Goal: Task Accomplishment & Management: Complete application form

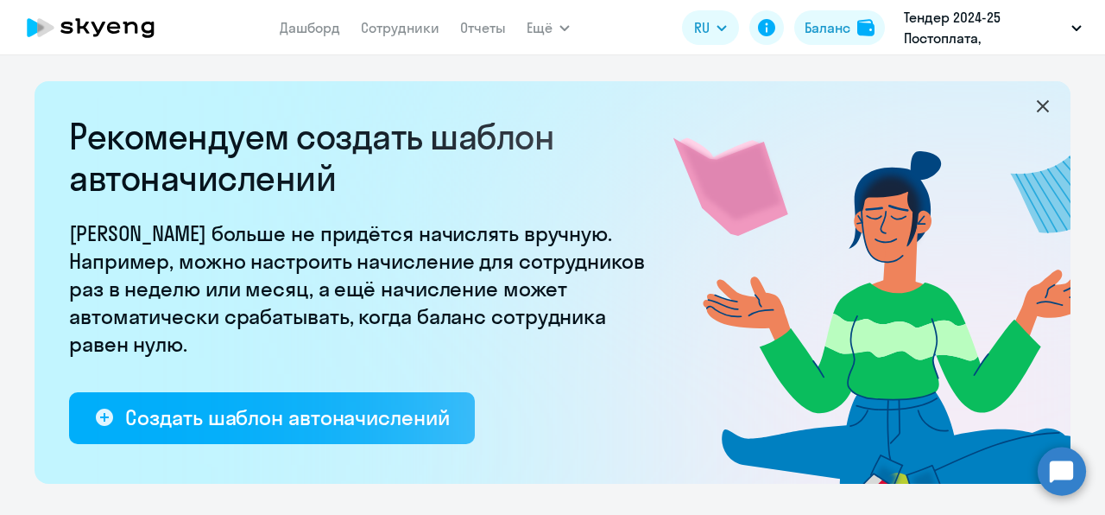
select select "10"
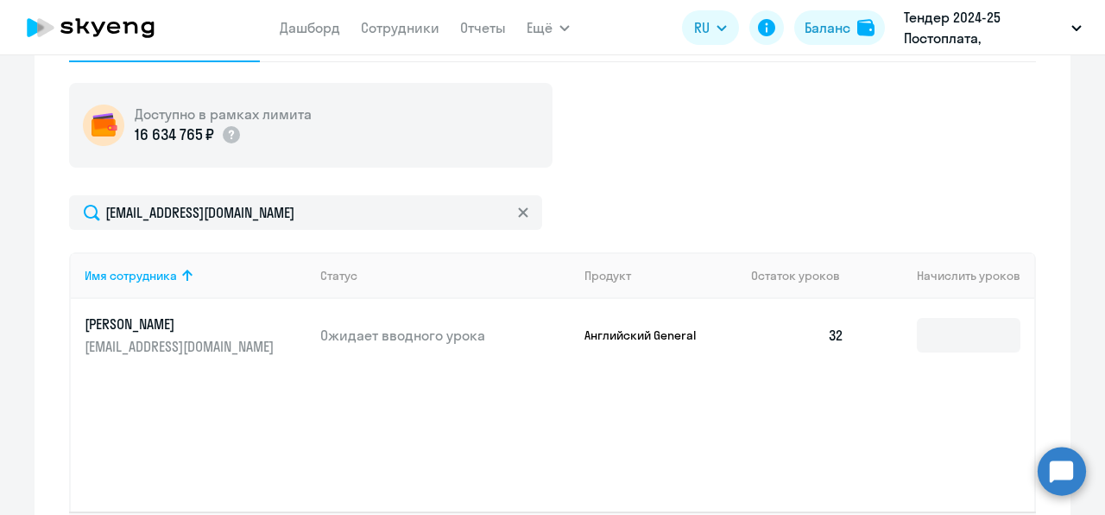
click at [392, 12] on nav "Дашборд Сотрудники Отчеты" at bounding box center [393, 27] width 226 height 35
click at [394, 24] on link "Сотрудники" at bounding box center [400, 27] width 79 height 17
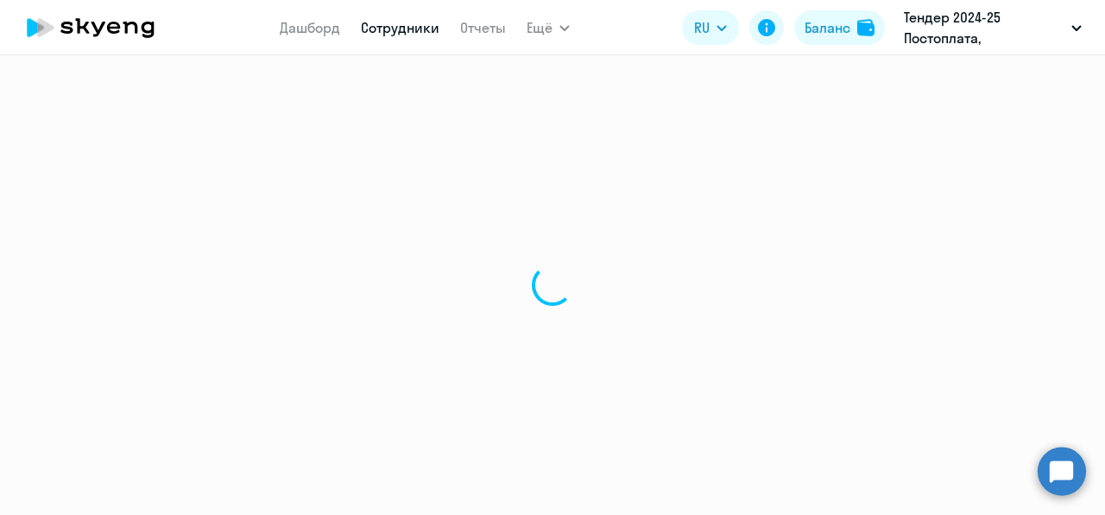
select select "30"
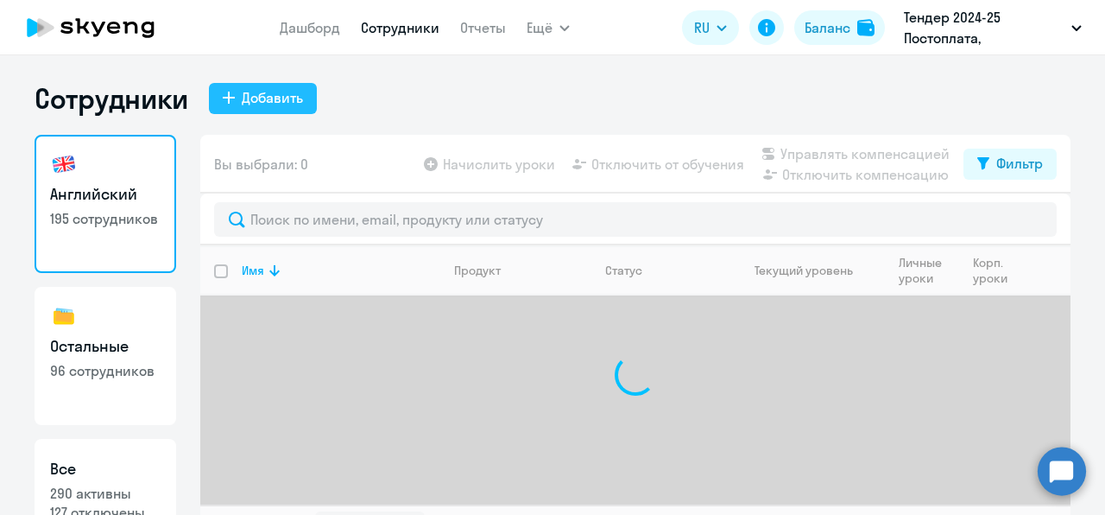
click at [258, 111] on button "Добавить" at bounding box center [263, 98] width 108 height 31
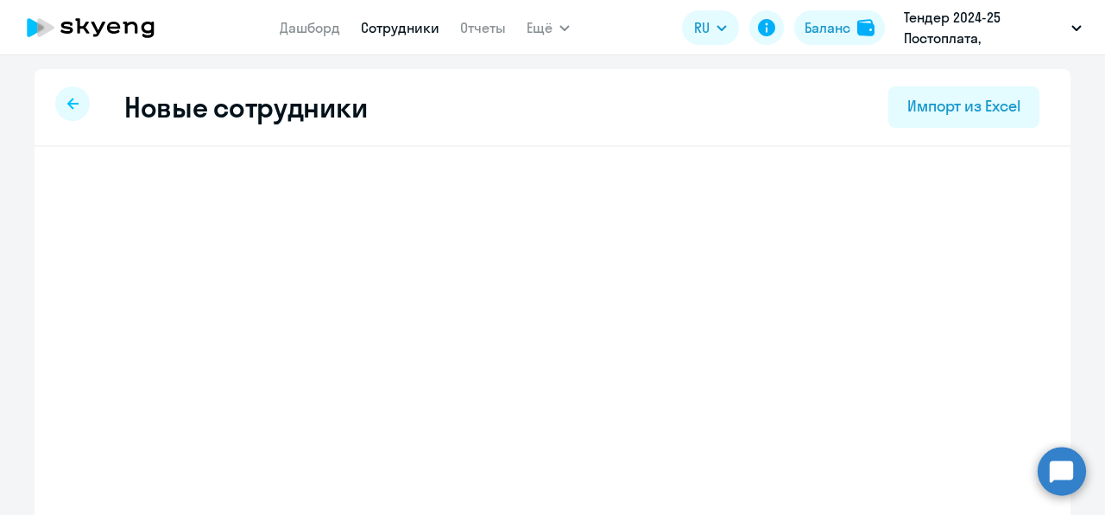
select select "english_adult_not_native_speaker"
select select "3"
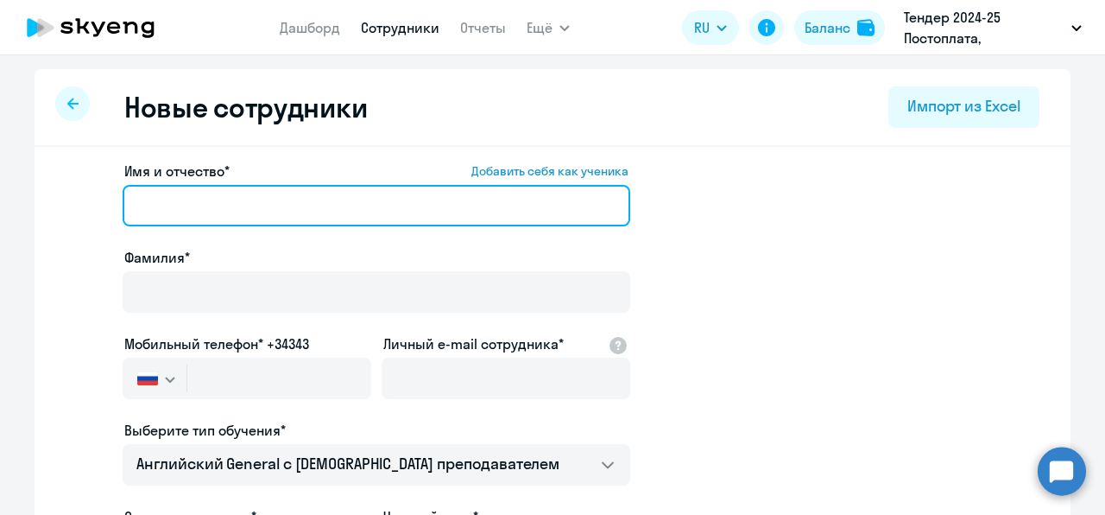
click at [258, 193] on input "Имя и отчество* Добавить себя как ученика" at bounding box center [377, 205] width 508 height 41
paste input "[PERSON_NAME]"
click at [172, 206] on input "[PERSON_NAME]" at bounding box center [377, 205] width 508 height 41
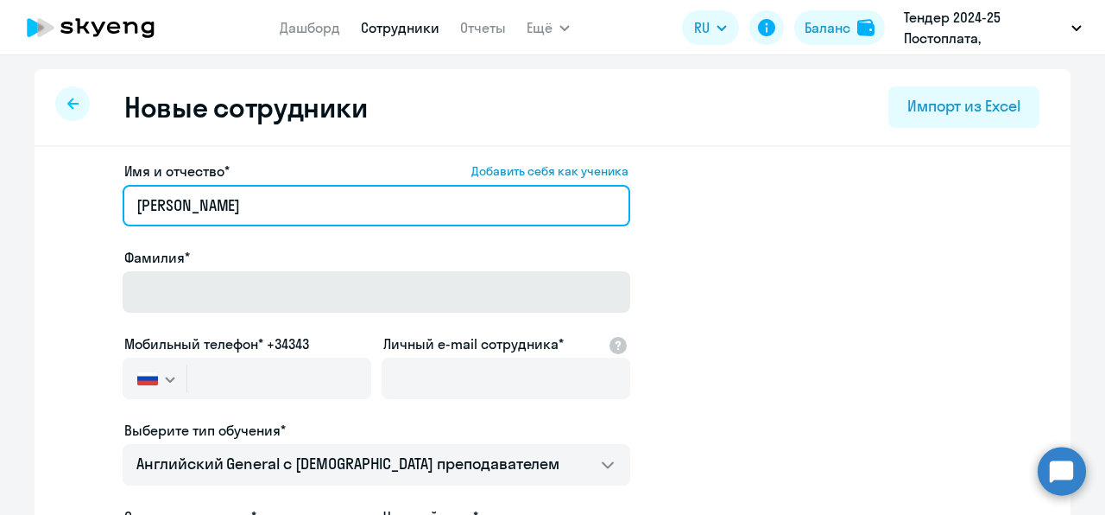
type input "[PERSON_NAME]"
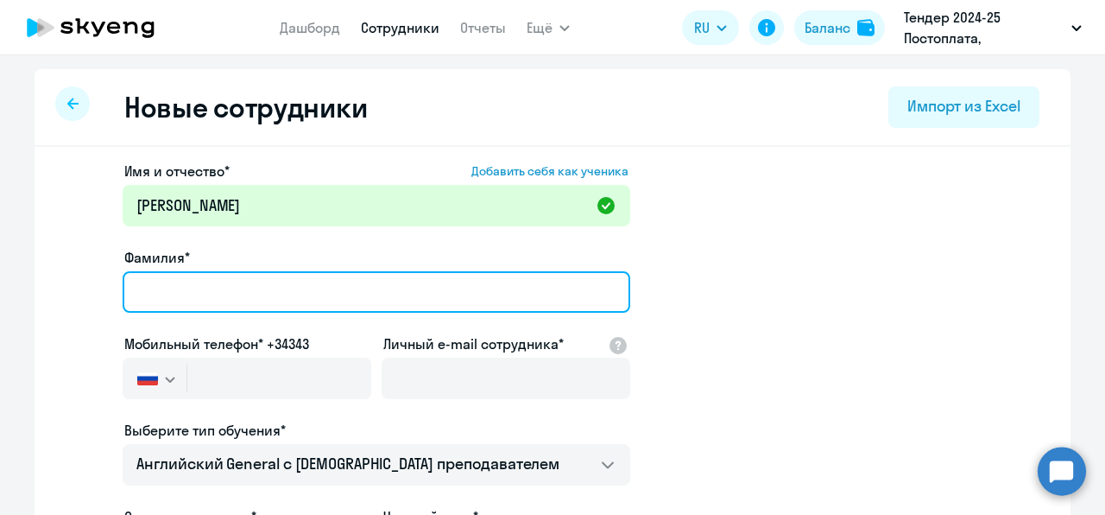
click at [187, 279] on input "Фамилия*" at bounding box center [377, 291] width 508 height 41
paste input "[PERSON_NAME]"
type input "[PERSON_NAME]"
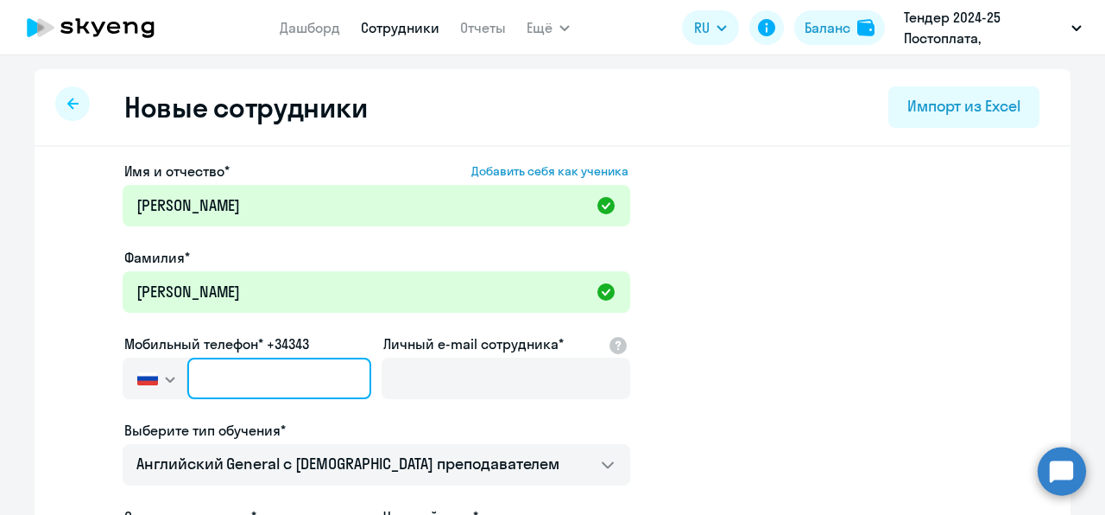
click at [280, 369] on input "text" at bounding box center [279, 377] width 184 height 41
paste input "[PHONE_NUMBER]"
type input "[PHONE_NUMBER]"
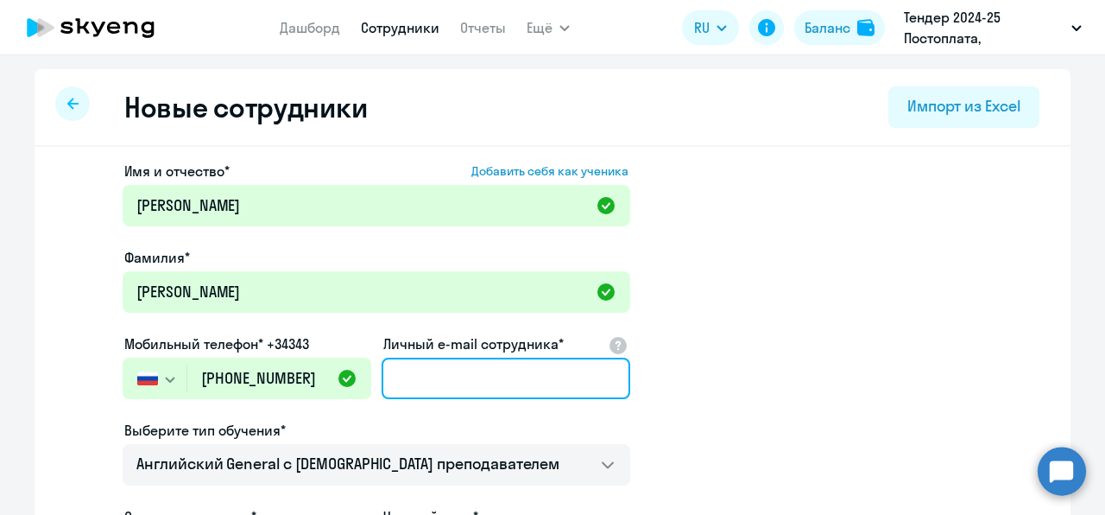
click at [425, 382] on input "Личный e-mail сотрудника*" at bounding box center [506, 377] width 249 height 41
paste input "[EMAIL_ADDRESS][DOMAIN_NAME]"
type input "[EMAIL_ADDRESS][DOMAIN_NAME]"
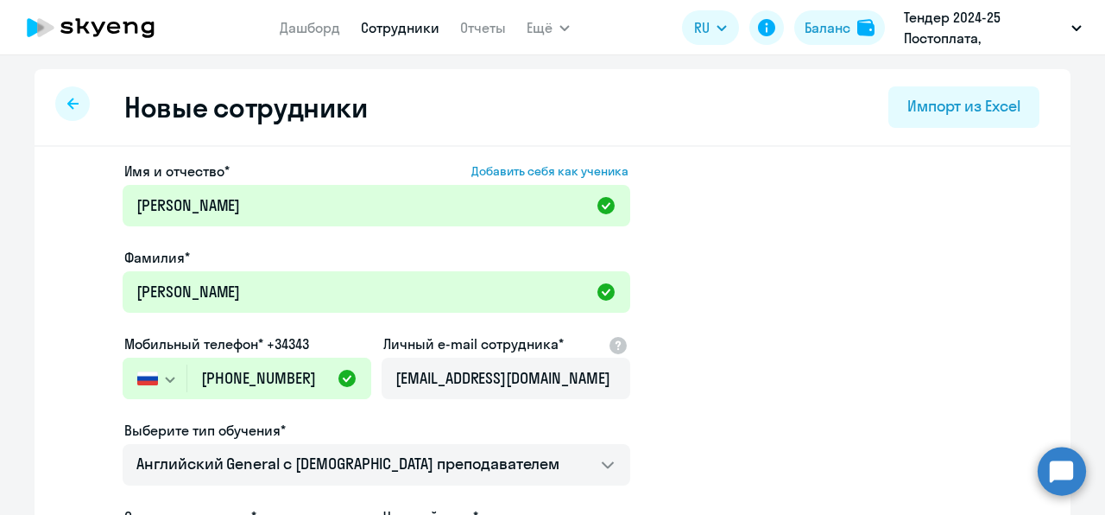
click at [719, 357] on app-new-student-form "Имя и отчество* Добавить себя как ученика [PERSON_NAME]* [PERSON_NAME] Мобильны…" at bounding box center [552, 469] width 981 height 616
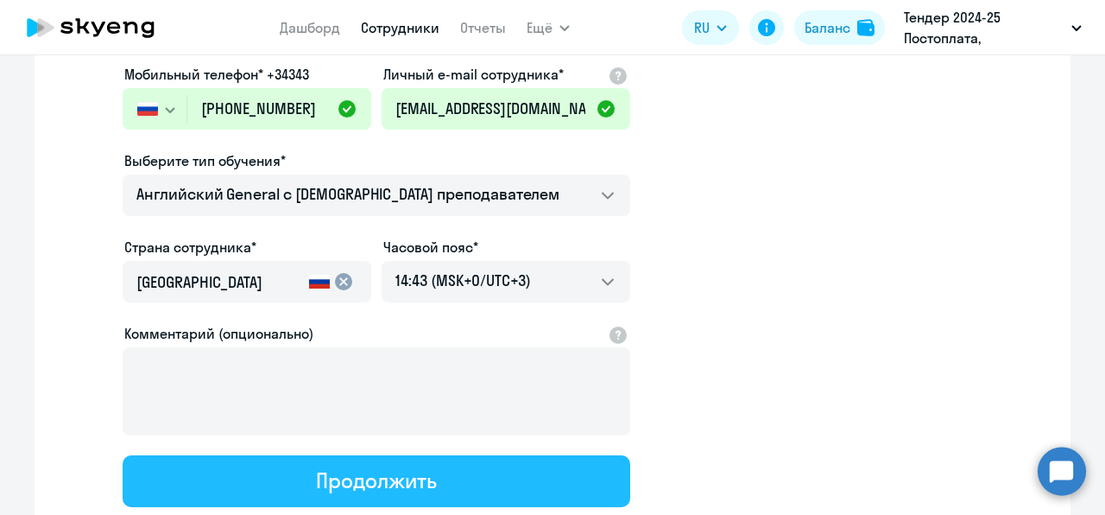
click at [289, 487] on button "Продолжить" at bounding box center [377, 481] width 508 height 52
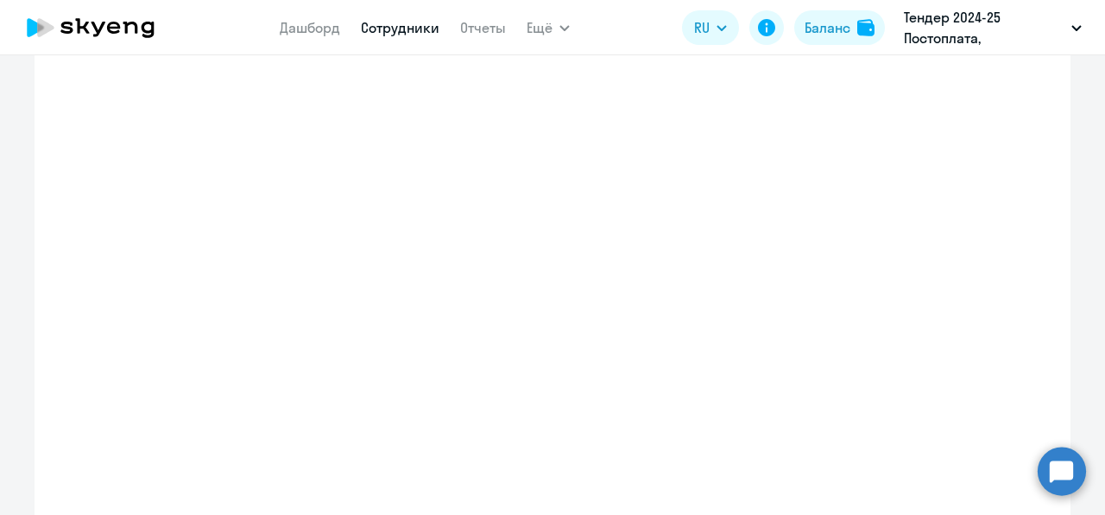
select select "english_adult_not_native_speaker"
select select "3"
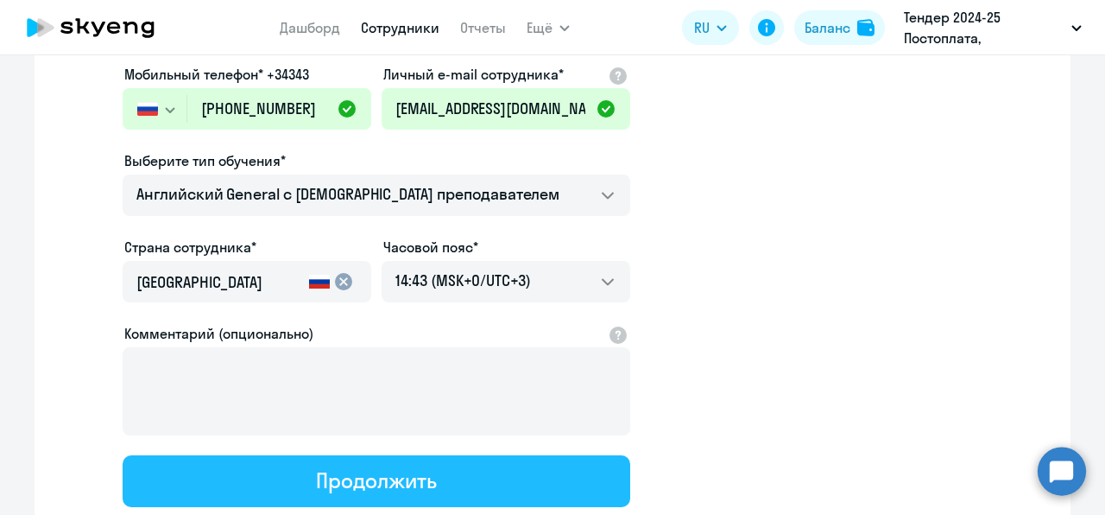
scroll to position [17, 0]
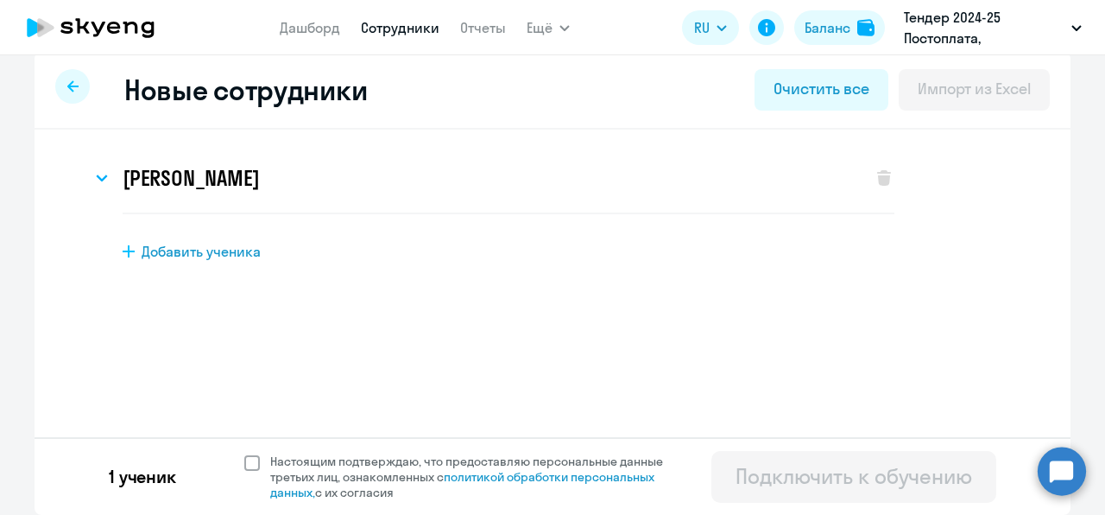
click at [290, 480] on span "Настоящим подтверждаю, что предоставляю персональные данные третьих лиц, ознако…" at bounding box center [477, 476] width 414 height 47
click at [244, 453] on input "Настоящим подтверждаю, что предоставляю персональные данные третьих лиц, ознако…" at bounding box center [243, 452] width 1 height 1
checkbox input "true"
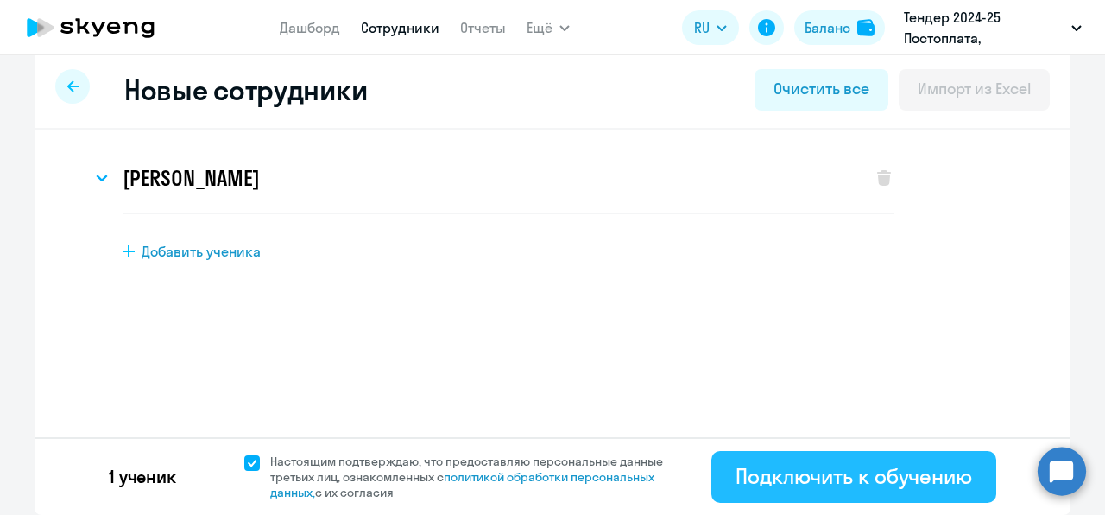
click at [736, 473] on div "Подключить к обучению" at bounding box center [854, 476] width 237 height 28
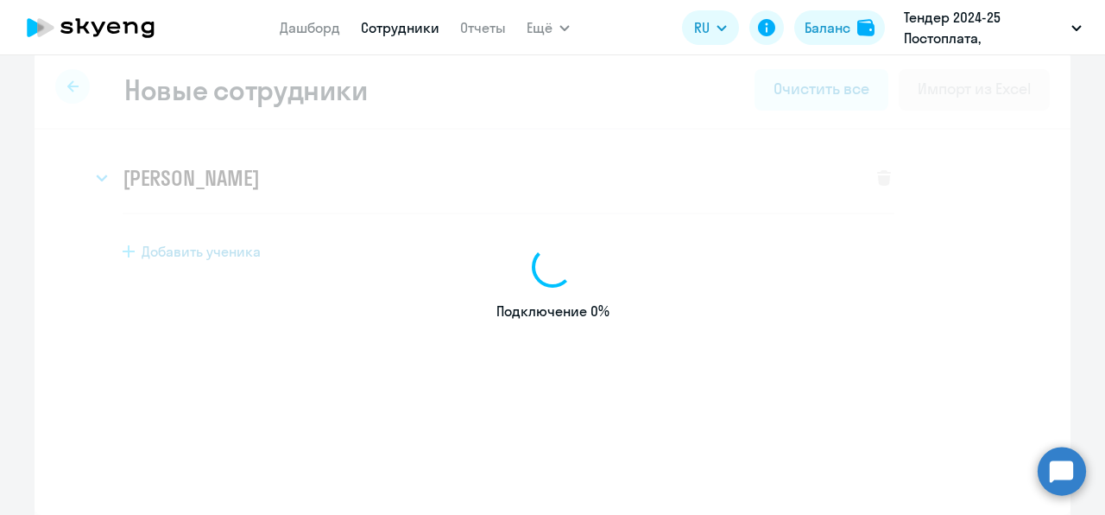
select select "english_adult_not_native_speaker"
select select "3"
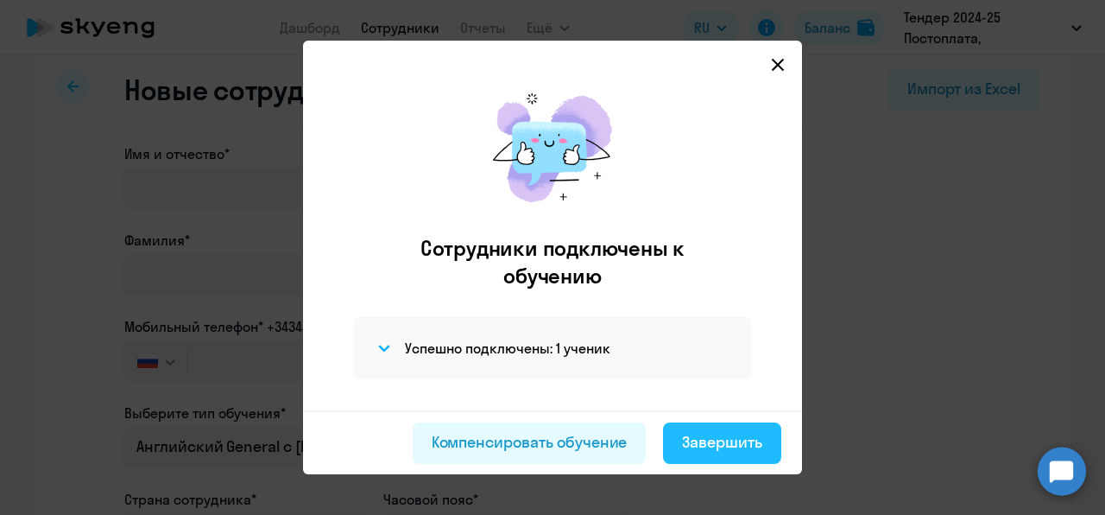
click at [673, 431] on button "Завершить" at bounding box center [722, 442] width 118 height 41
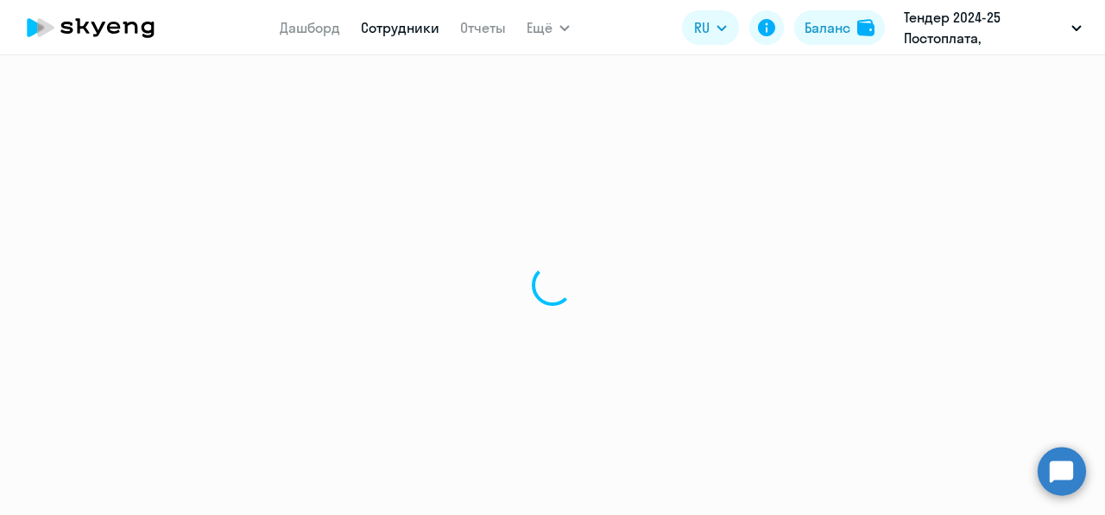
select select "30"
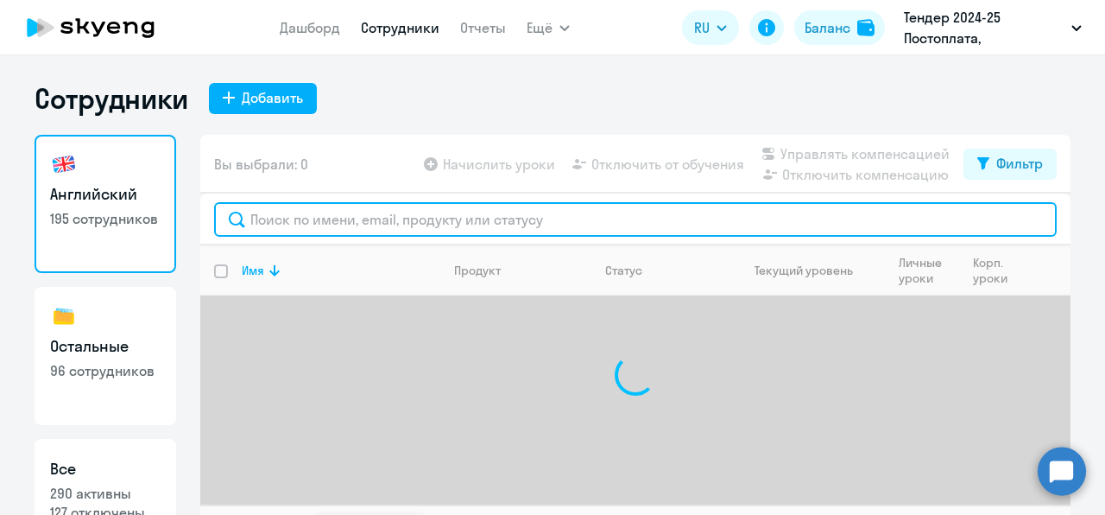
click at [374, 230] on input "text" at bounding box center [635, 219] width 843 height 35
paste input "[EMAIL_ADDRESS][DOMAIN_NAME]"
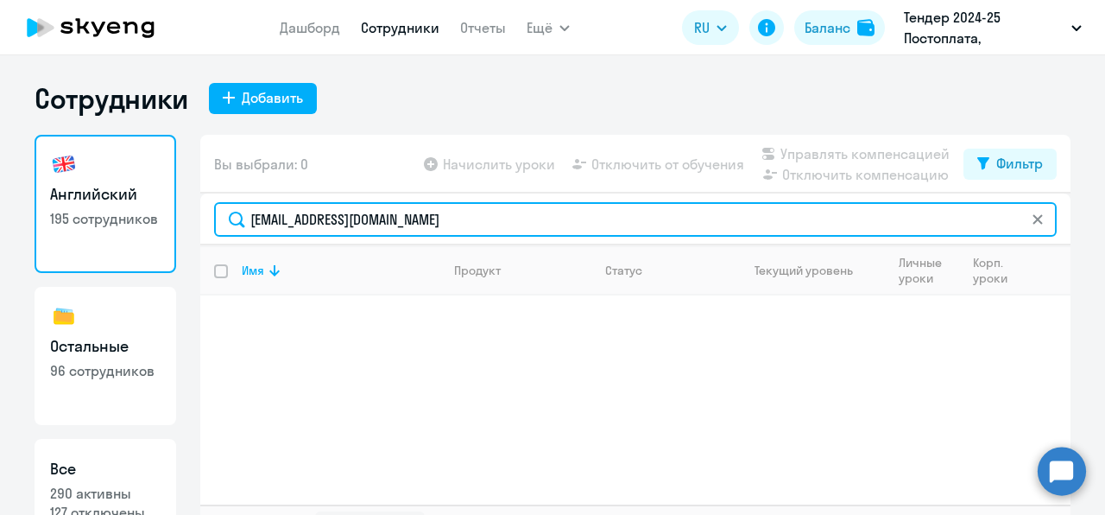
drag, startPoint x: 438, startPoint y: 224, endPoint x: 121, endPoint y: 252, distance: 318.1
click at [121, 252] on div "Английский 195 сотрудников Остальные 96 сотрудников Все 290 активны 127 отключе…" at bounding box center [553, 344] width 1036 height 418
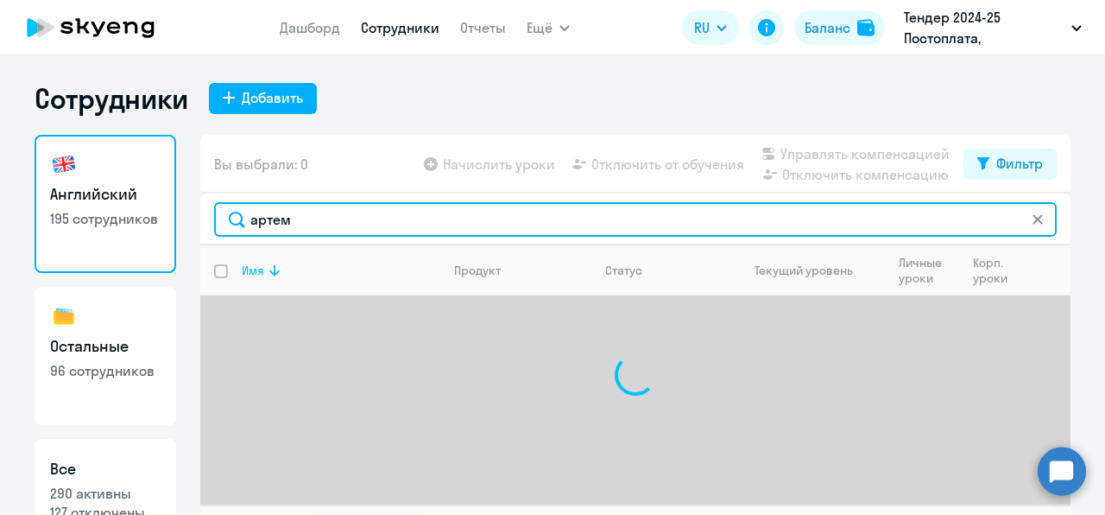
scroll to position [38, 0]
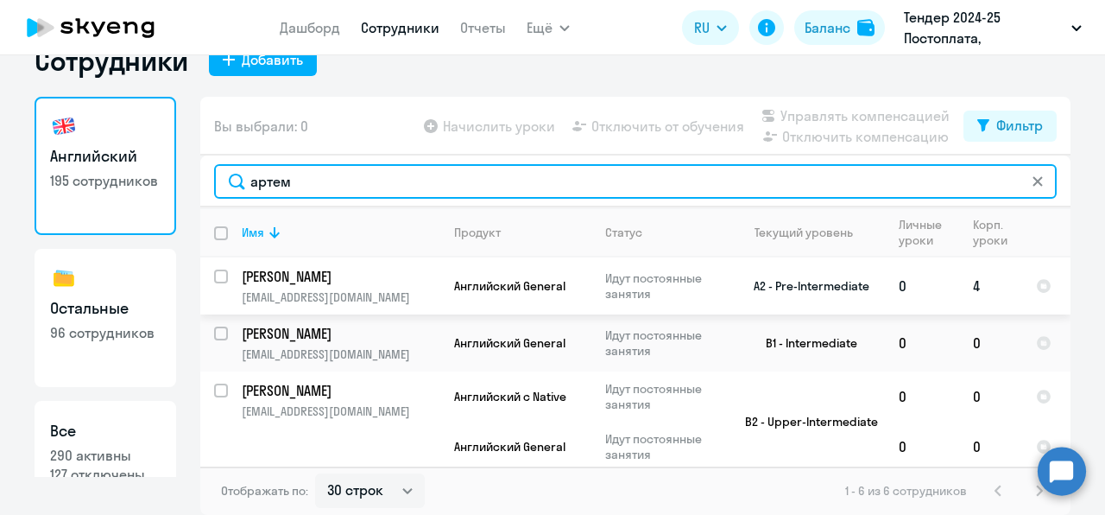
type input "артем"
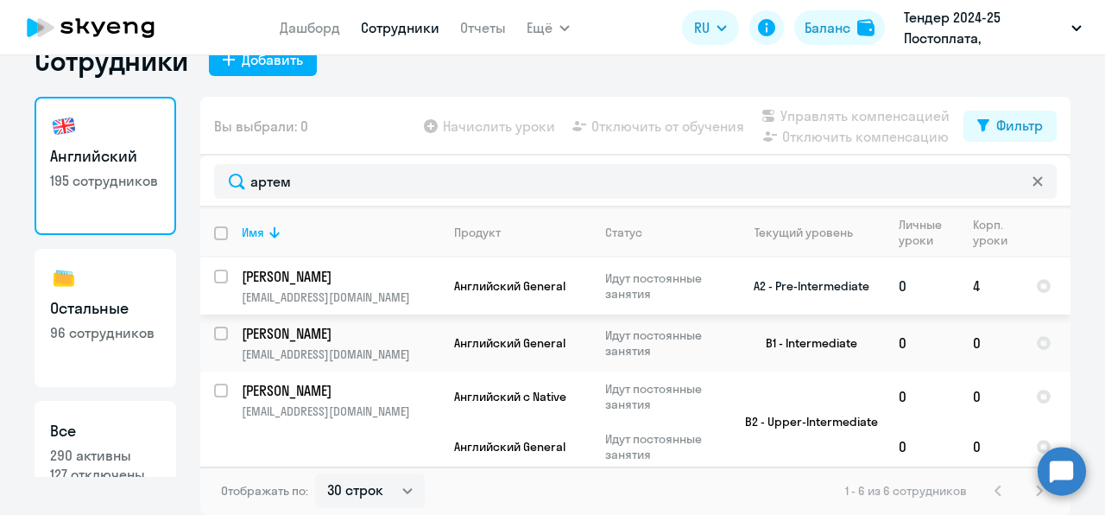
click at [380, 280] on p "[PERSON_NAME]" at bounding box center [339, 276] width 195 height 19
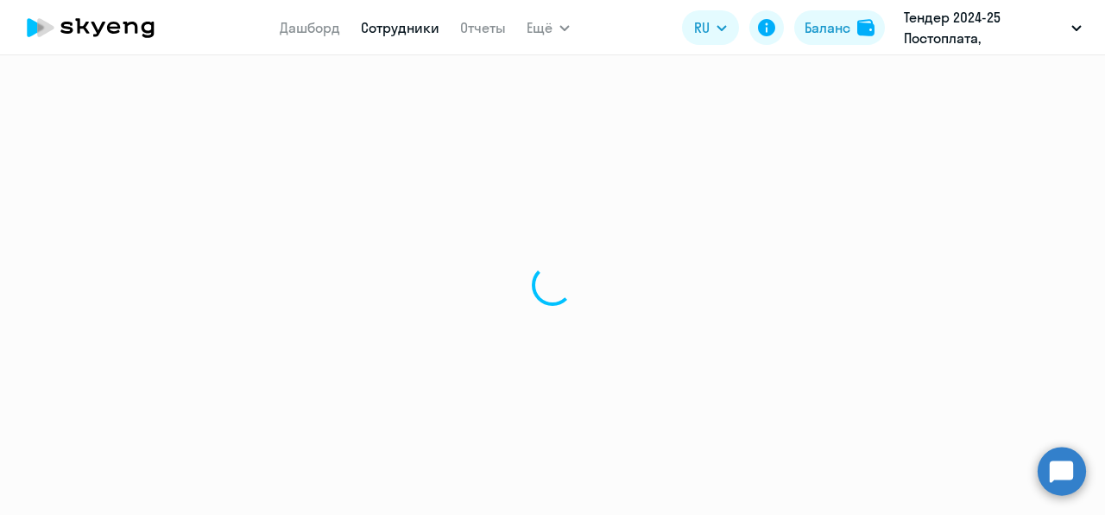
select select "english"
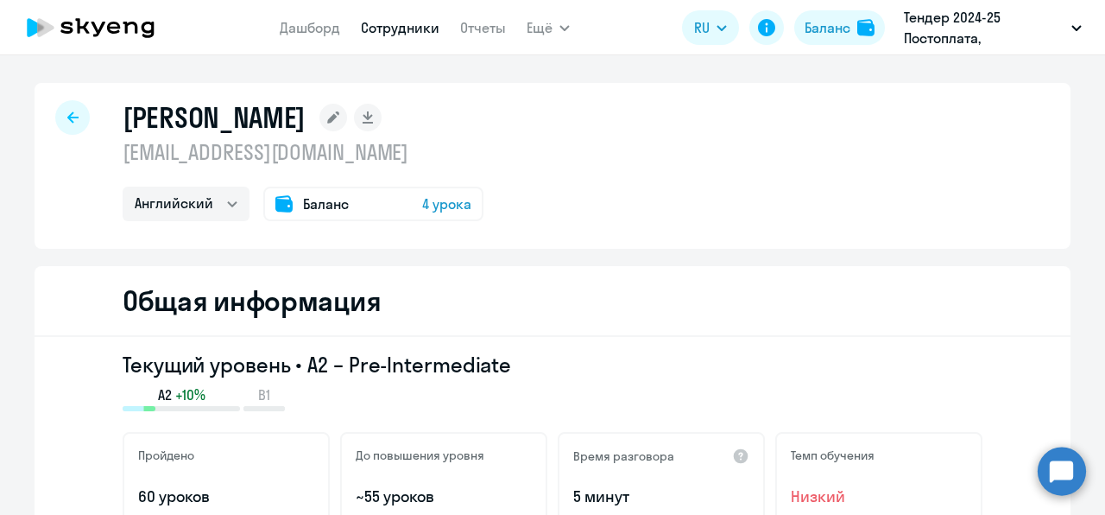
click at [443, 209] on span "4 урока" at bounding box center [446, 203] width 49 height 21
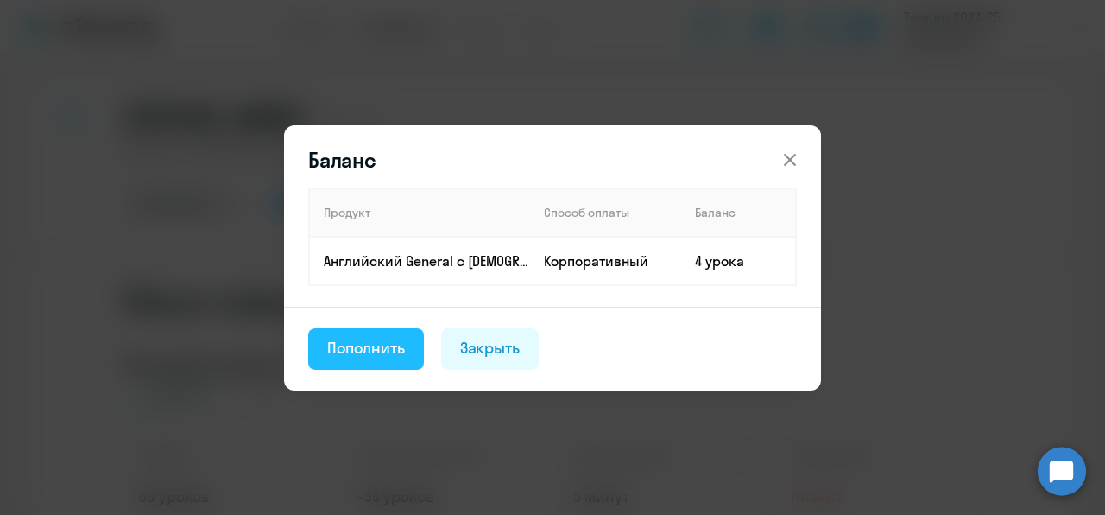
click at [387, 356] on div "Пополнить" at bounding box center [366, 348] width 78 height 22
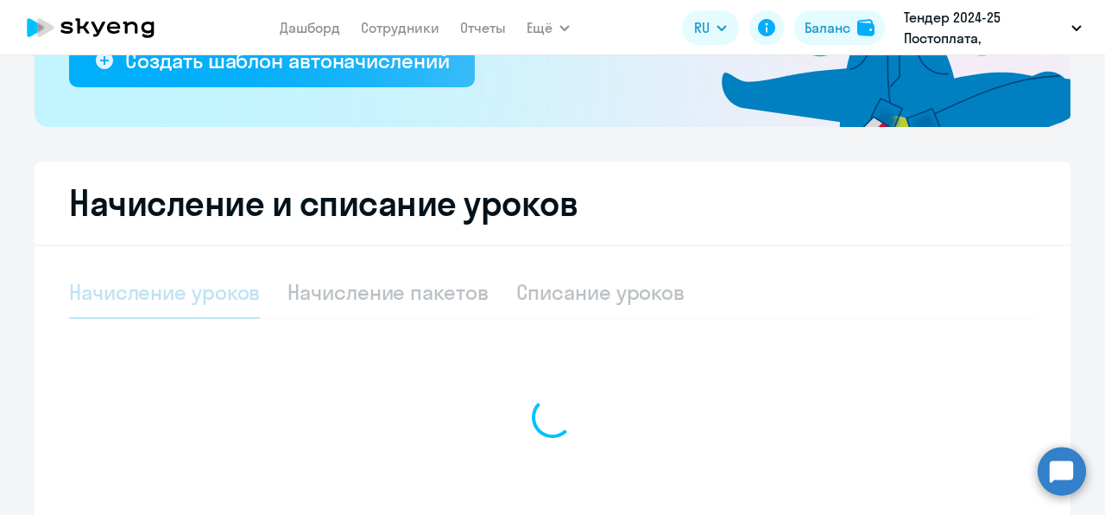
select select "10"
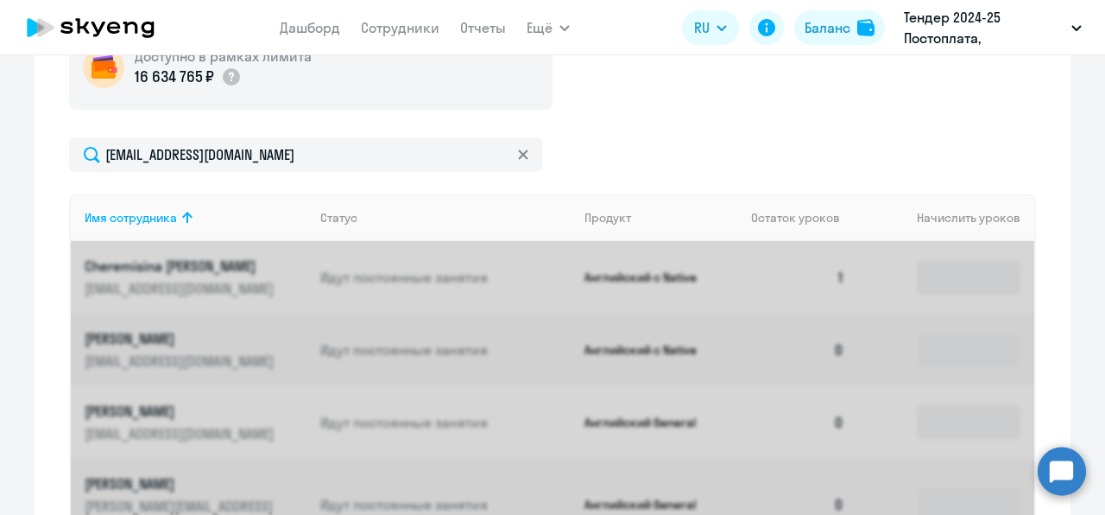
scroll to position [679, 0]
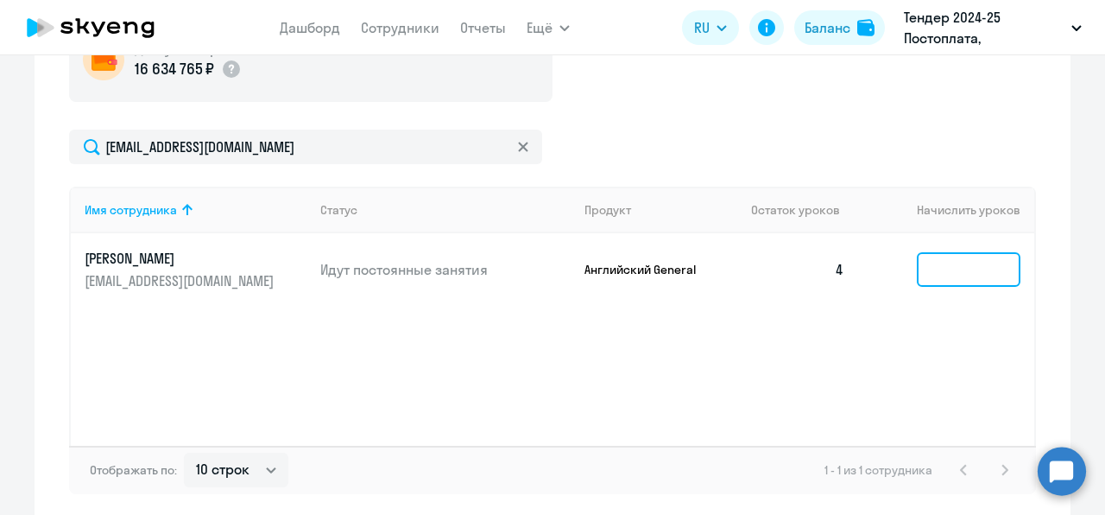
click at [933, 262] on input at bounding box center [969, 269] width 104 height 35
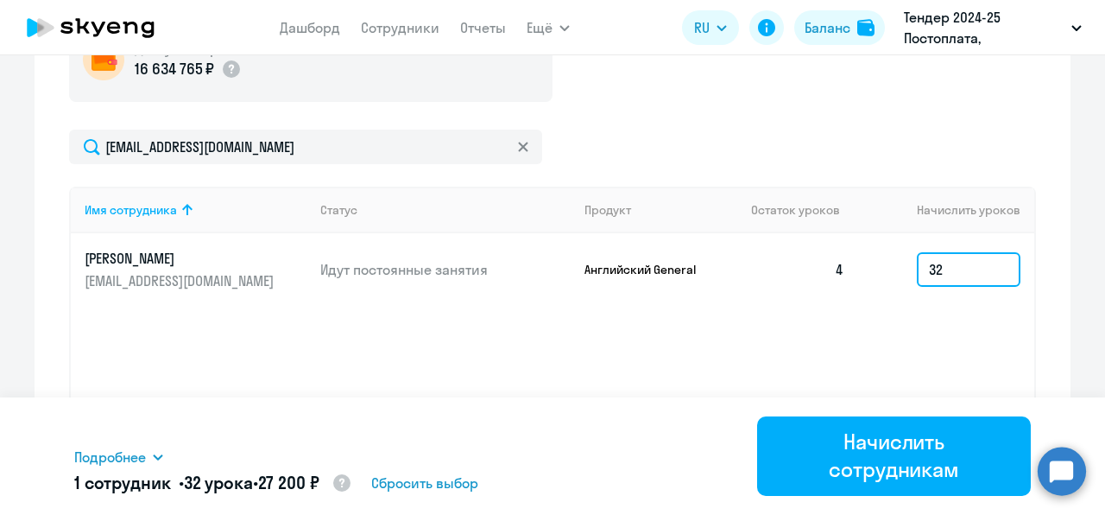
type input "32"
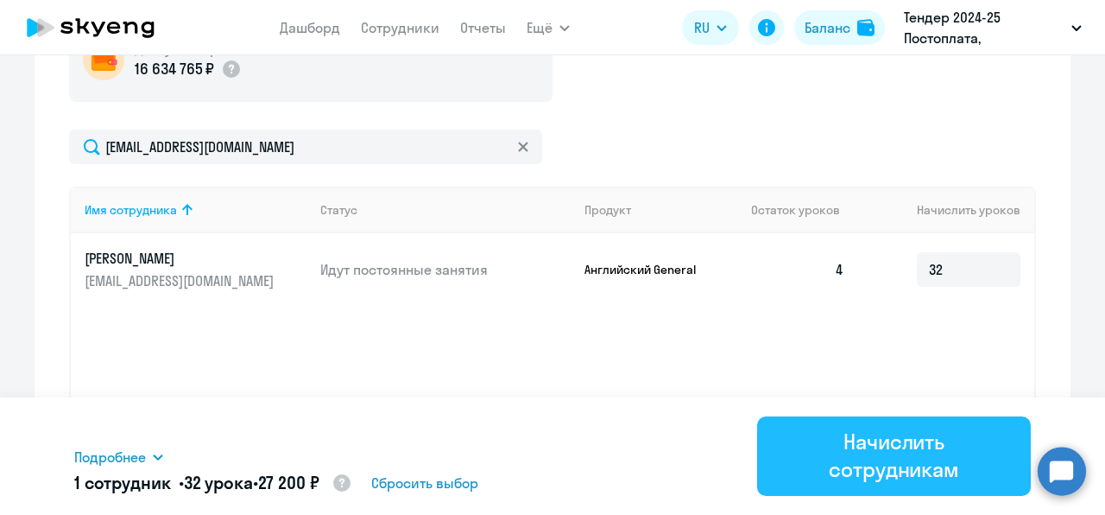
click at [830, 448] on div "Начислить сотрудникам" at bounding box center [893, 454] width 225 height 55
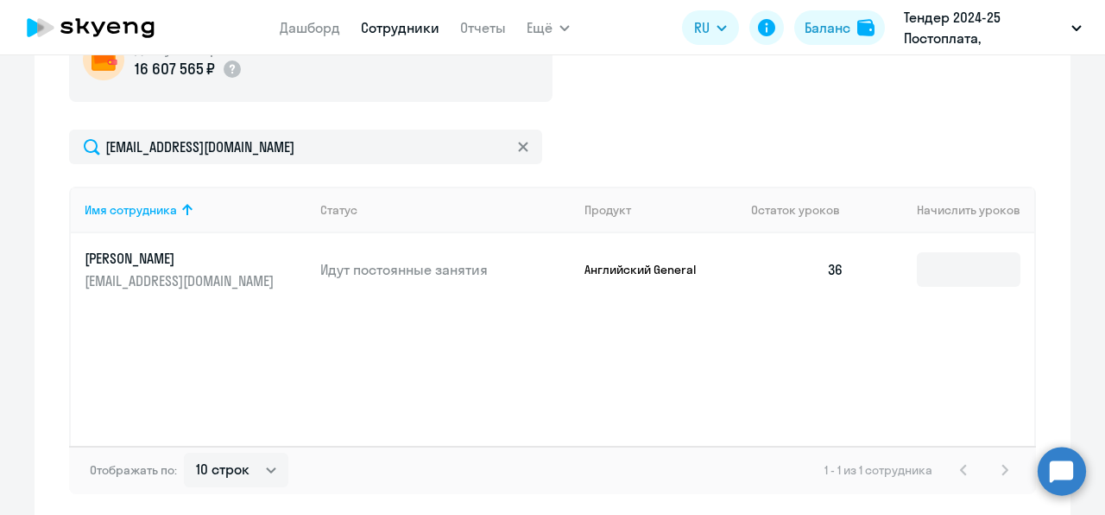
click at [389, 28] on link "Сотрудники" at bounding box center [400, 27] width 79 height 17
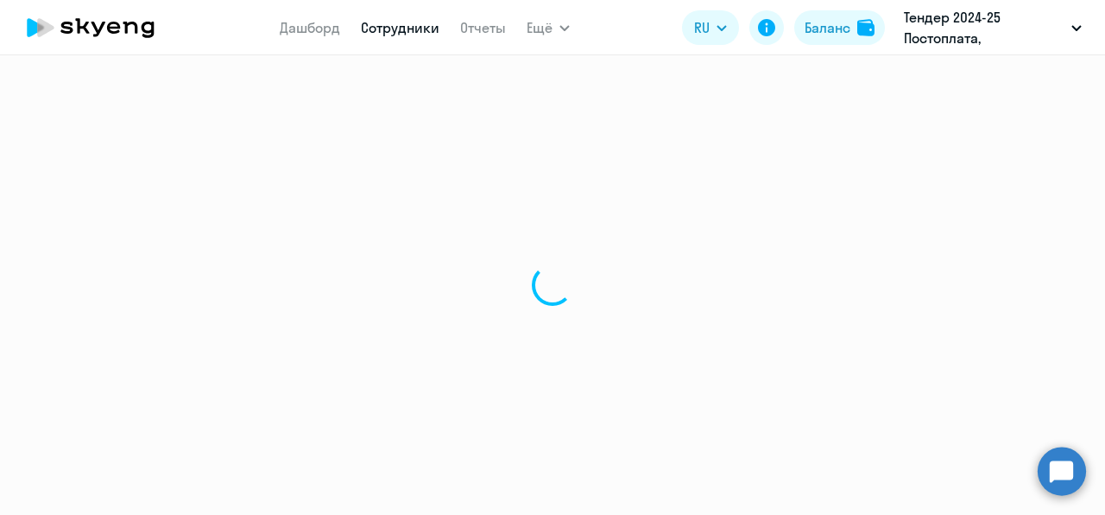
select select "30"
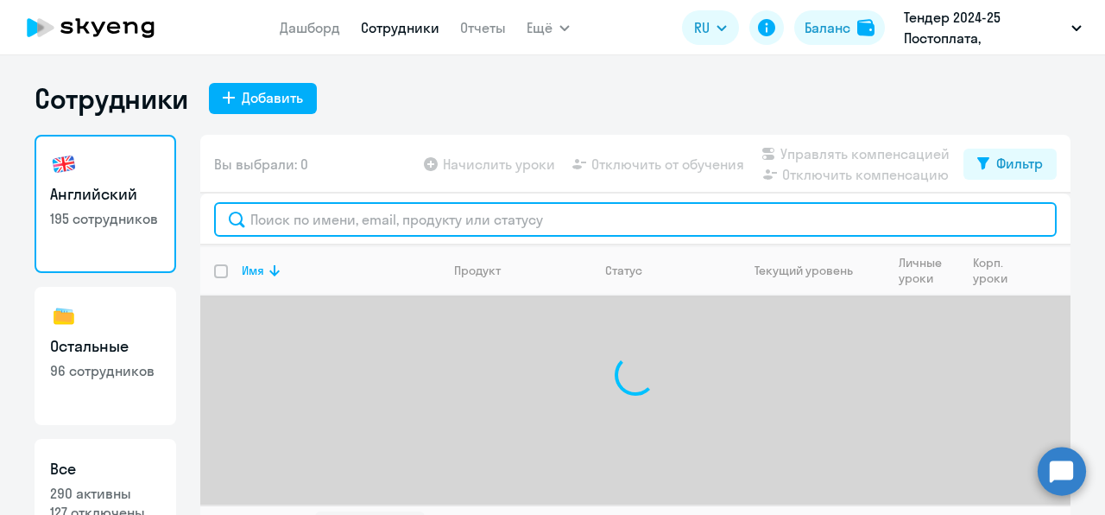
click at [295, 218] on input "text" at bounding box center [635, 219] width 843 height 35
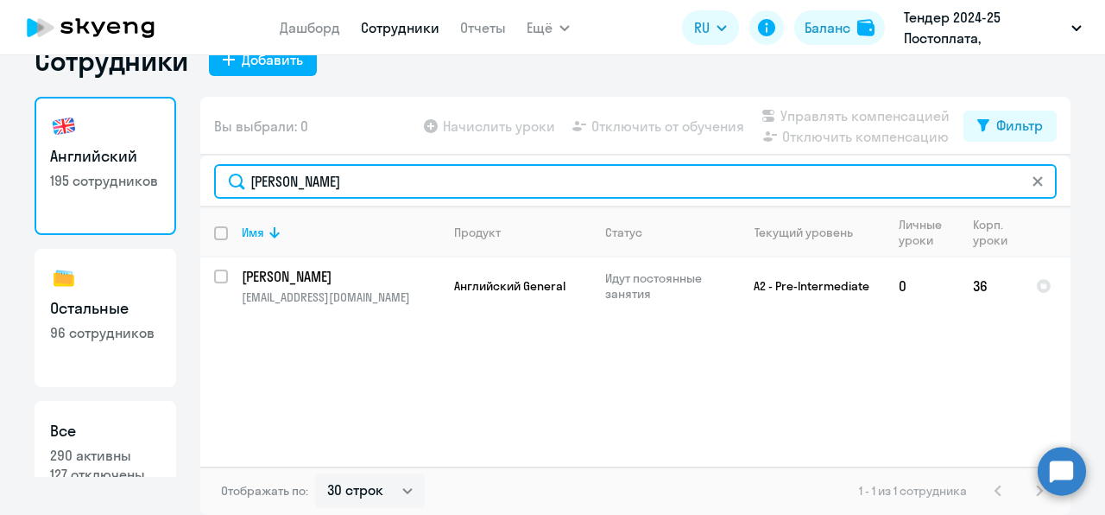
type input "[PERSON_NAME]"
